Goal: Navigation & Orientation: Find specific page/section

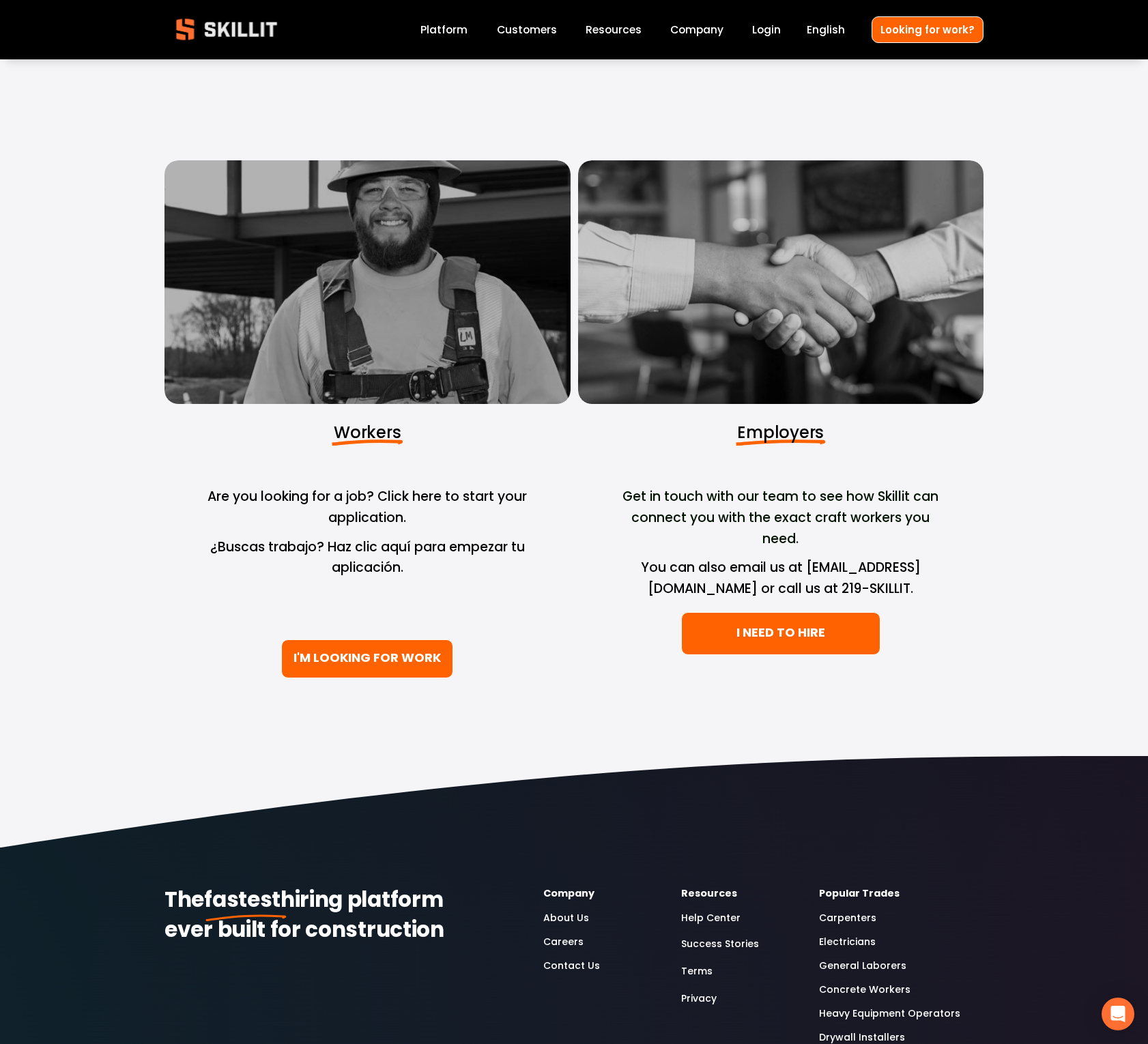
click at [0, 0] on span "Pricing" at bounding box center [0, 0] width 0 height 0
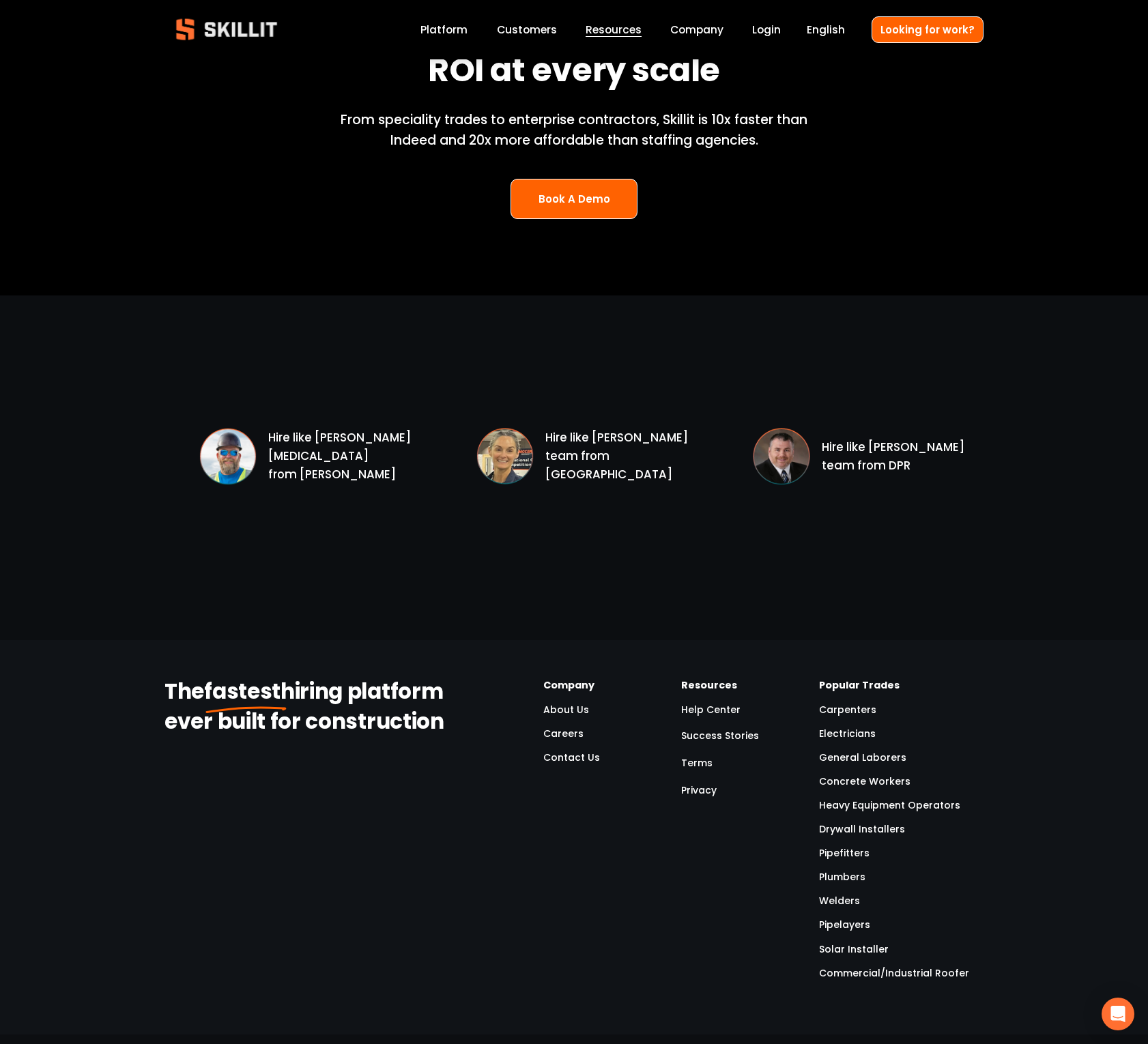
scroll to position [1902, 0]
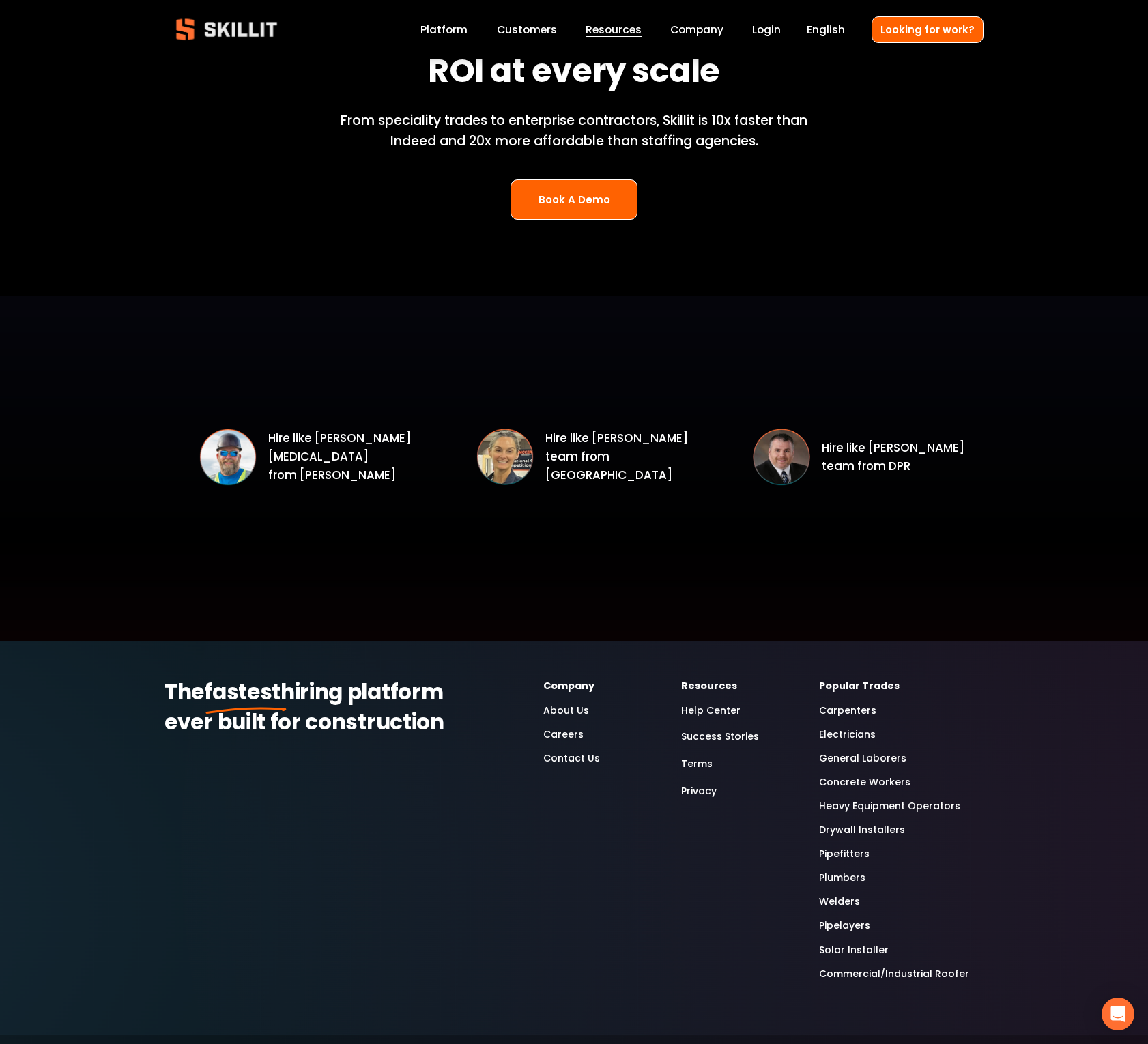
click at [544, 31] on link "Customers" at bounding box center [526, 29] width 60 height 18
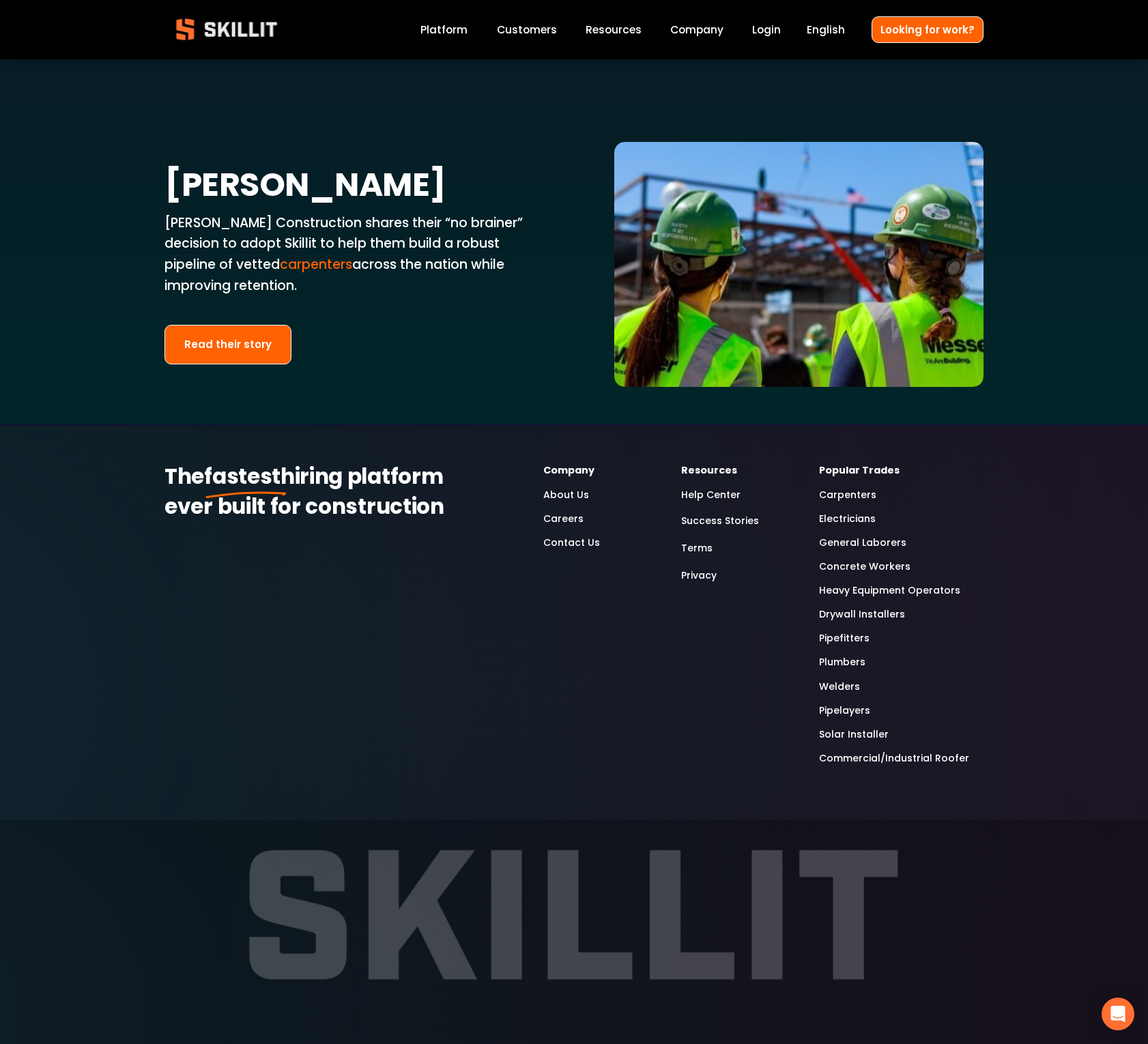
scroll to position [2954, 0]
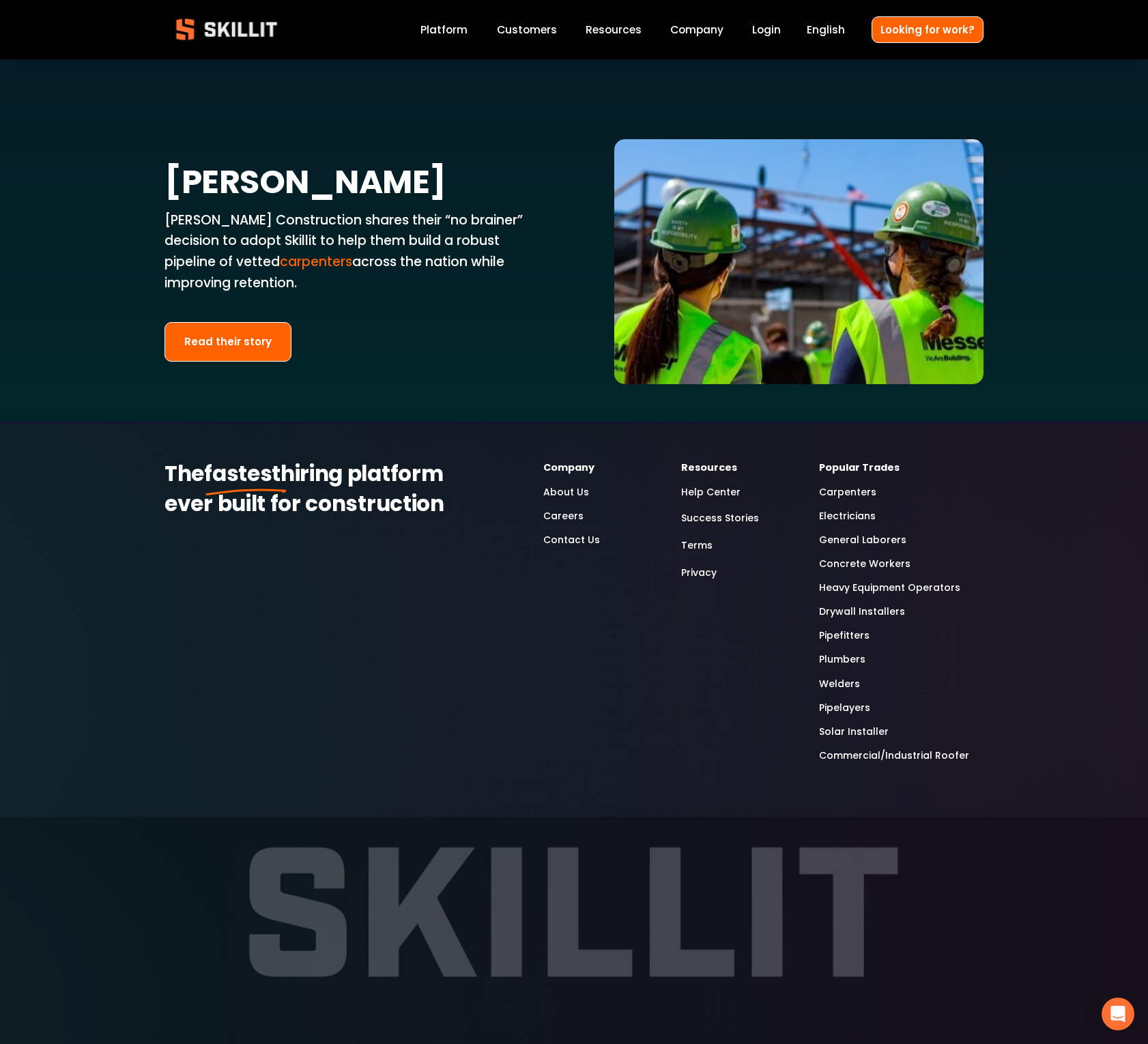
click at [836, 628] on link "Pipefitters" at bounding box center [843, 635] width 51 height 15
